Goal: Transaction & Acquisition: Download file/media

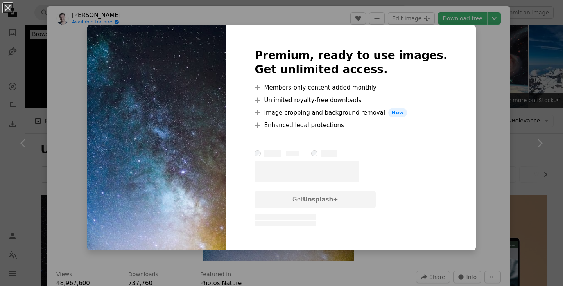
scroll to position [195, 0]
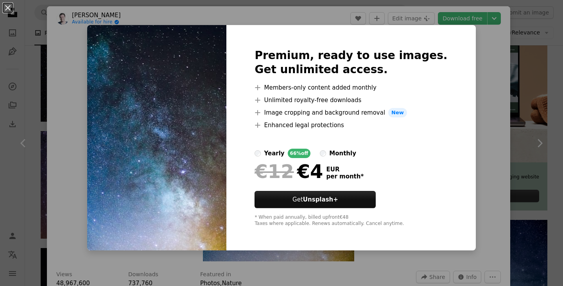
click at [335, 155] on label "monthly" at bounding box center [338, 153] width 36 height 9
click at [464, 148] on div "An X shape Premium, ready to use images. Get unlimited access. A plus sign Memb…" at bounding box center [281, 143] width 563 height 286
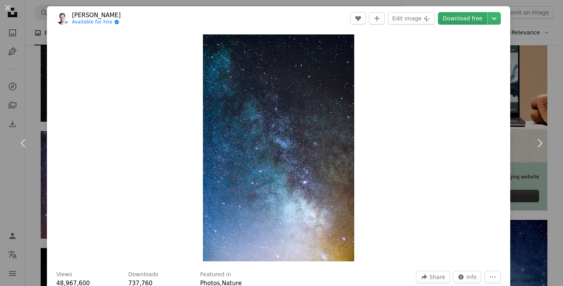
click at [469, 22] on link "Download free" at bounding box center [462, 18] width 49 height 13
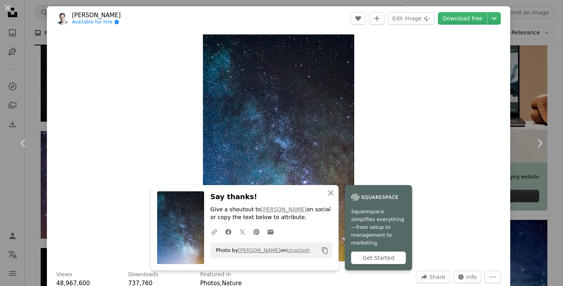
click at [422, 49] on div "Zoom in" at bounding box center [278, 147] width 463 height 234
click at [335, 195] on icon "An X shape" at bounding box center [330, 192] width 9 height 9
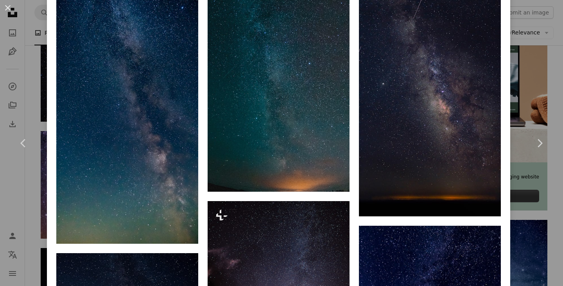
scroll to position [664, 0]
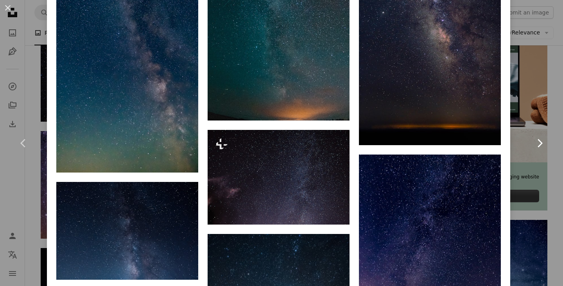
click at [530, 127] on link "Chevron right" at bounding box center [539, 143] width 47 height 75
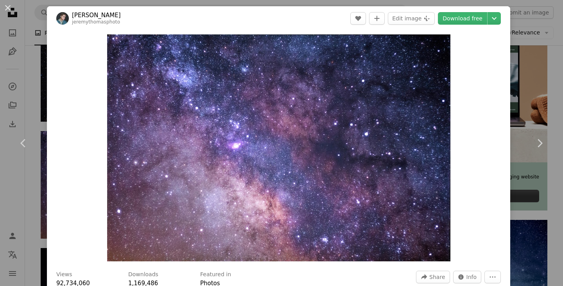
click at [525, 31] on div "An X shape Chevron left Chevron right [PERSON_NAME] jeremythomasphoto A heart A…" at bounding box center [281, 143] width 563 height 286
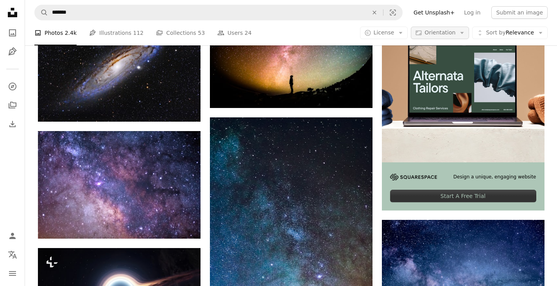
click at [455, 34] on span "Orientation" at bounding box center [439, 32] width 31 height 6
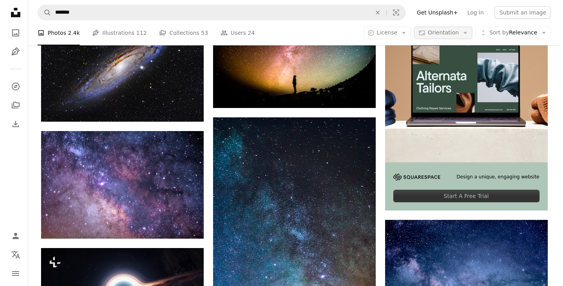
scroll to position [195, 0]
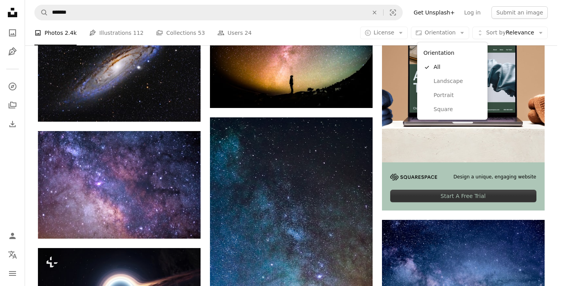
click at [329, 30] on body "Unsplash logo Unsplash Home A photo Pen Tool A compass A stack of folders Downl…" at bounding box center [278, 143] width 557 height 286
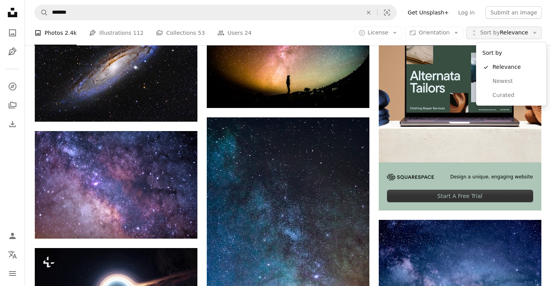
click at [499, 36] on span "Sort by" at bounding box center [490, 32] width 20 height 6
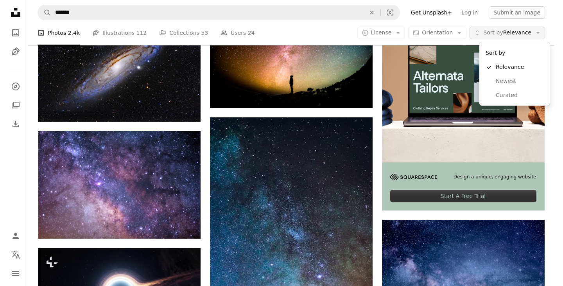
scroll to position [0, 0]
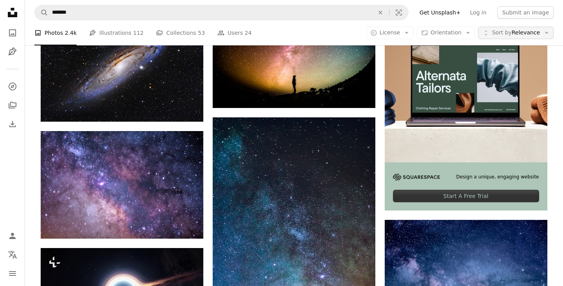
click at [503, 36] on span "Sort by" at bounding box center [502, 32] width 20 height 6
click at [396, 31] on span "License" at bounding box center [389, 32] width 21 height 6
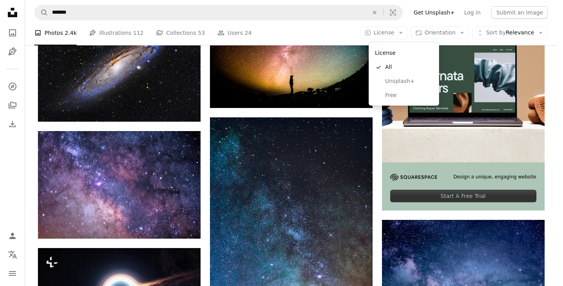
click at [328, 32] on body "Unsplash logo Unsplash Home A photo Pen Tool A compass A stack of folders Downl…" at bounding box center [278, 143] width 557 height 286
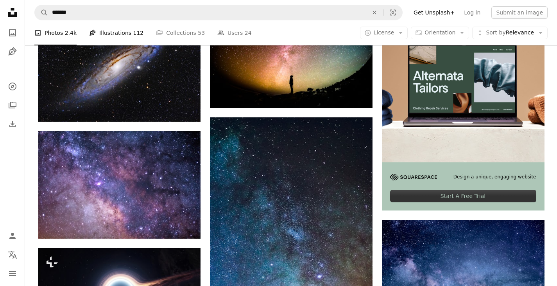
click at [115, 39] on link "Pen Tool Illustrations 112" at bounding box center [116, 32] width 54 height 25
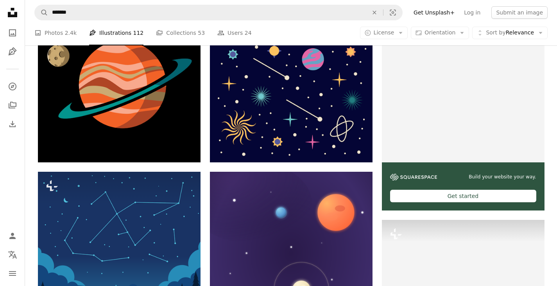
scroll to position [1172, 0]
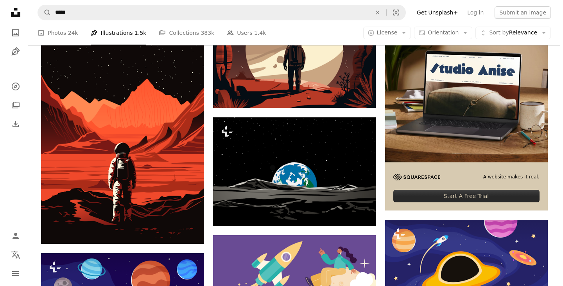
scroll to position [195, 0]
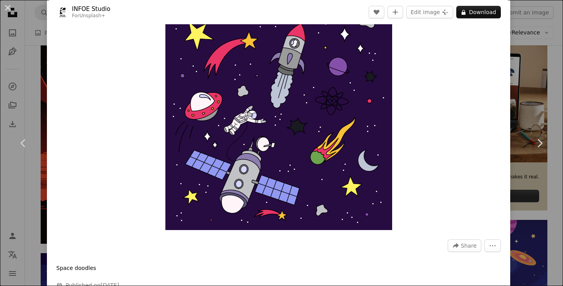
scroll to position [39, 0]
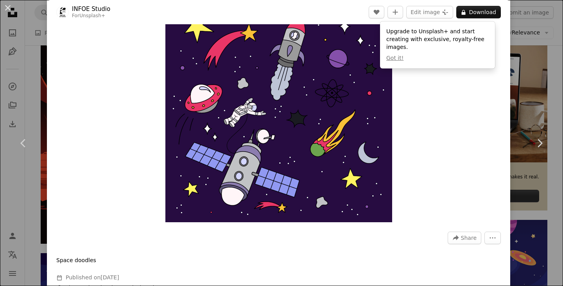
click at [419, 97] on div "Zoom in" at bounding box center [278, 108] width 463 height 234
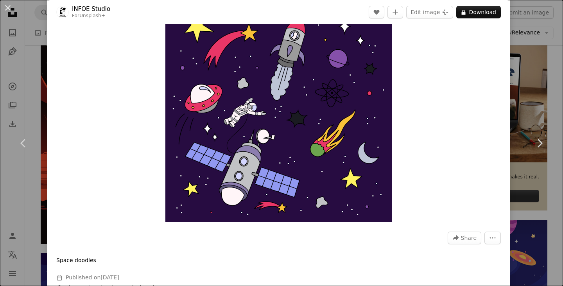
scroll to position [117, 0]
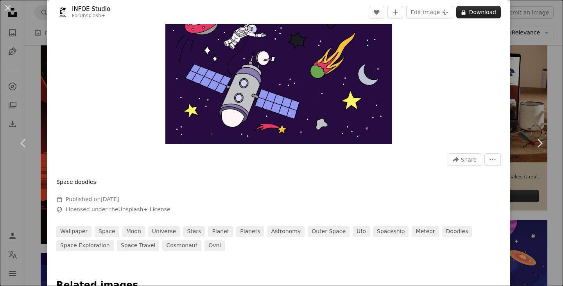
click at [474, 6] on button "A lock Download" at bounding box center [478, 12] width 45 height 13
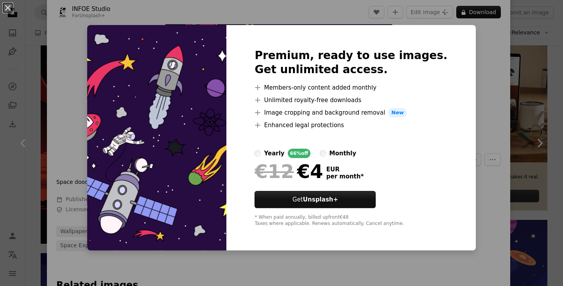
click at [464, 62] on div "An X shape Premium, ready to use images. Get unlimited access. A plus sign Memb…" at bounding box center [281, 143] width 563 height 286
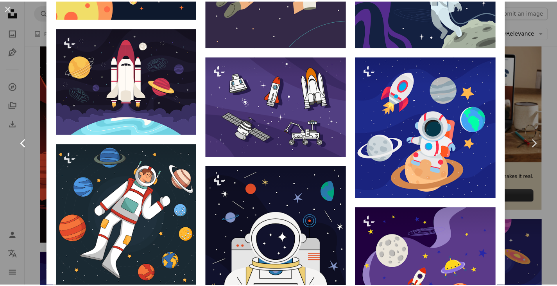
scroll to position [391, 0]
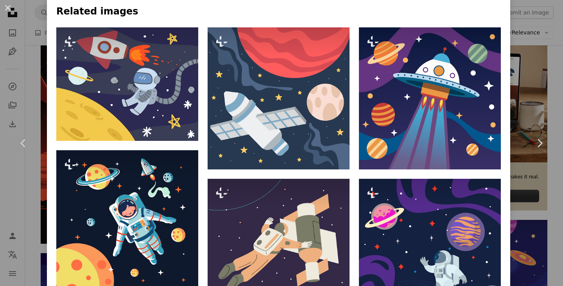
click at [0, 90] on div "An X shape Chevron left Chevron right INFOE Studio For Unsplash+ A heart A plus…" at bounding box center [281, 143] width 563 height 286
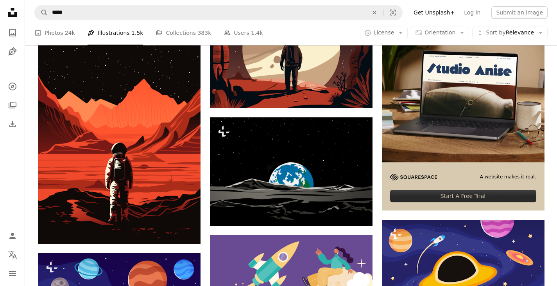
click at [56, 39] on link "A photo Photos 24k" at bounding box center [54, 32] width 41 height 25
